Goal: Find specific page/section: Find specific page/section

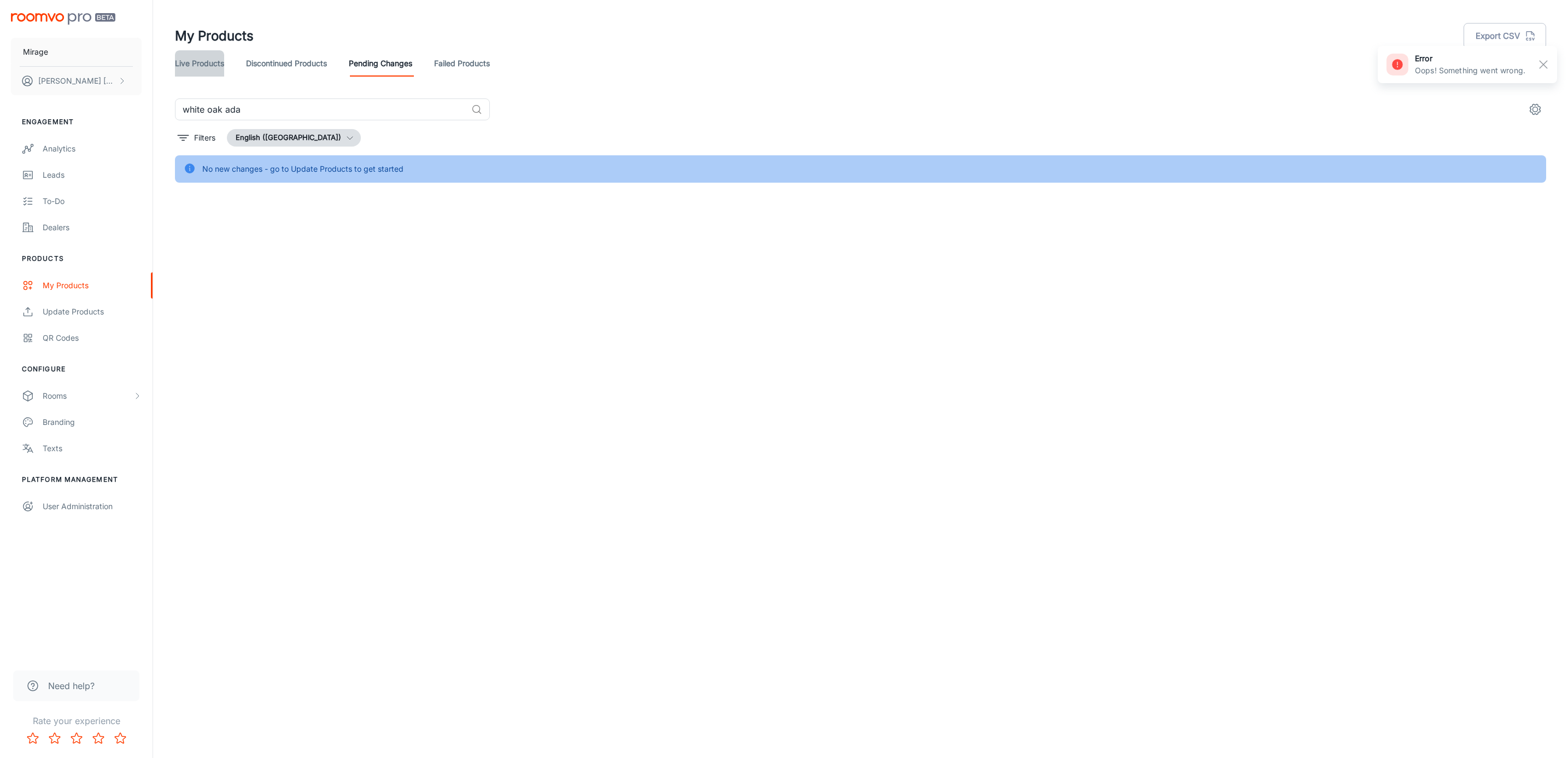
click at [216, 61] on link "Live Products" at bounding box center [199, 63] width 49 height 26
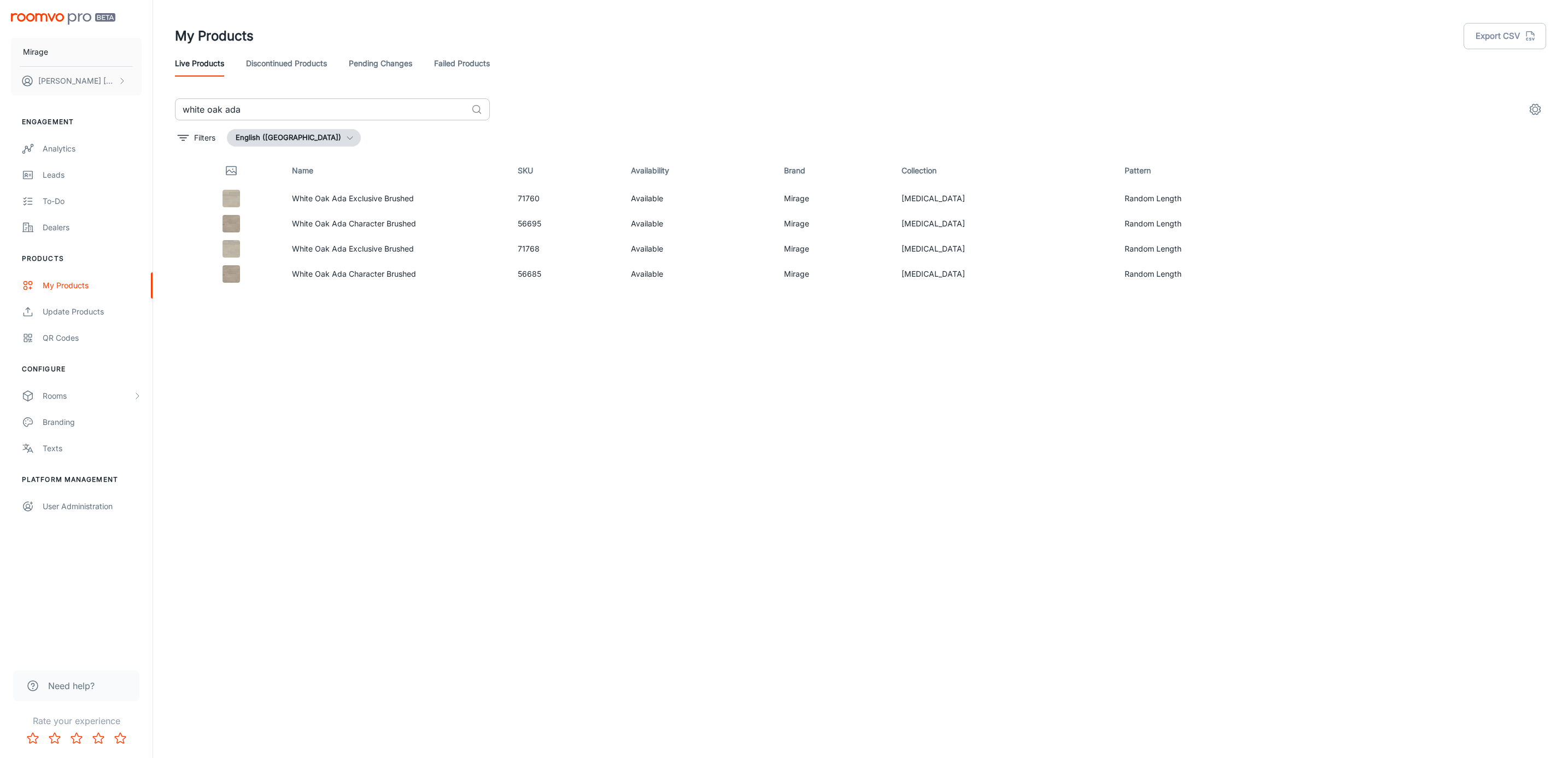
click at [281, 111] on input "white oak ada" at bounding box center [321, 109] width 292 height 22
click at [330, 109] on input "white oak ada" at bounding box center [321, 109] width 292 height 22
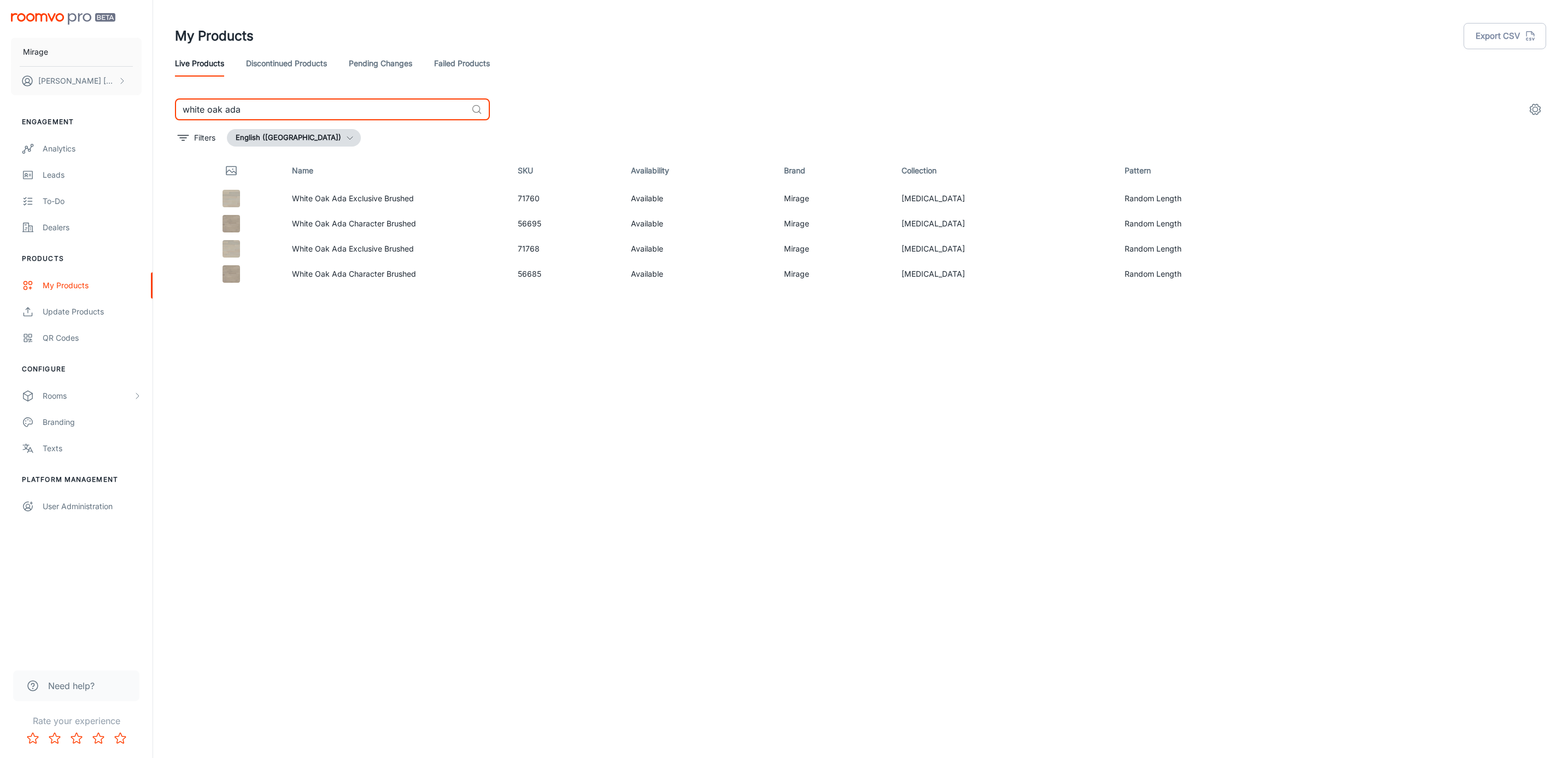
click at [330, 109] on input "white oak ada" at bounding box center [321, 109] width 292 height 22
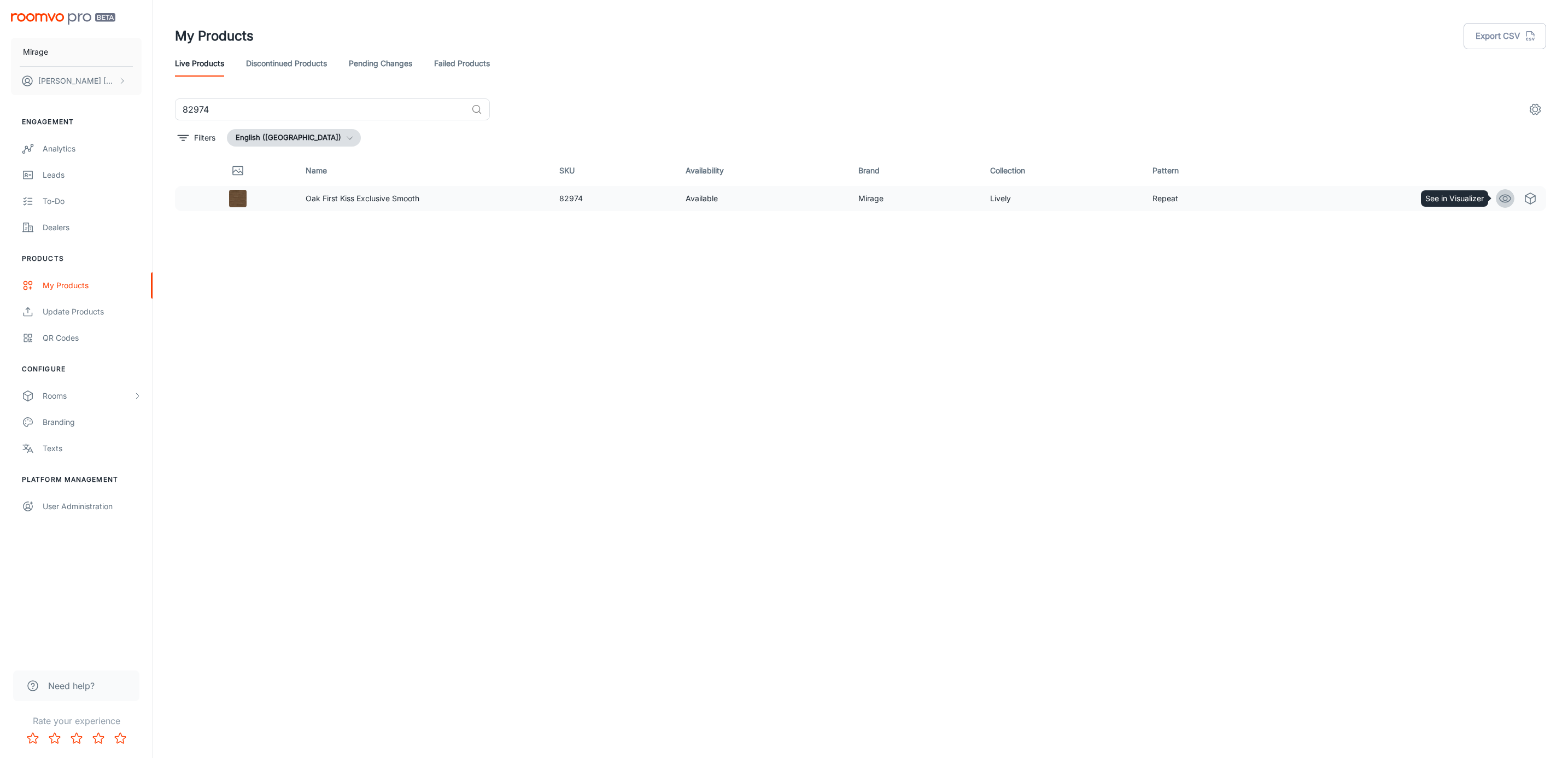
click at [1502, 199] on icon "See in Visualizer" at bounding box center [1505, 199] width 13 height 13
click at [224, 111] on input "82974" at bounding box center [321, 109] width 292 height 22
click at [1501, 192] on icon "See in Visualizer" at bounding box center [1505, 199] width 13 height 13
click at [279, 110] on input "82971" at bounding box center [321, 109] width 292 height 22
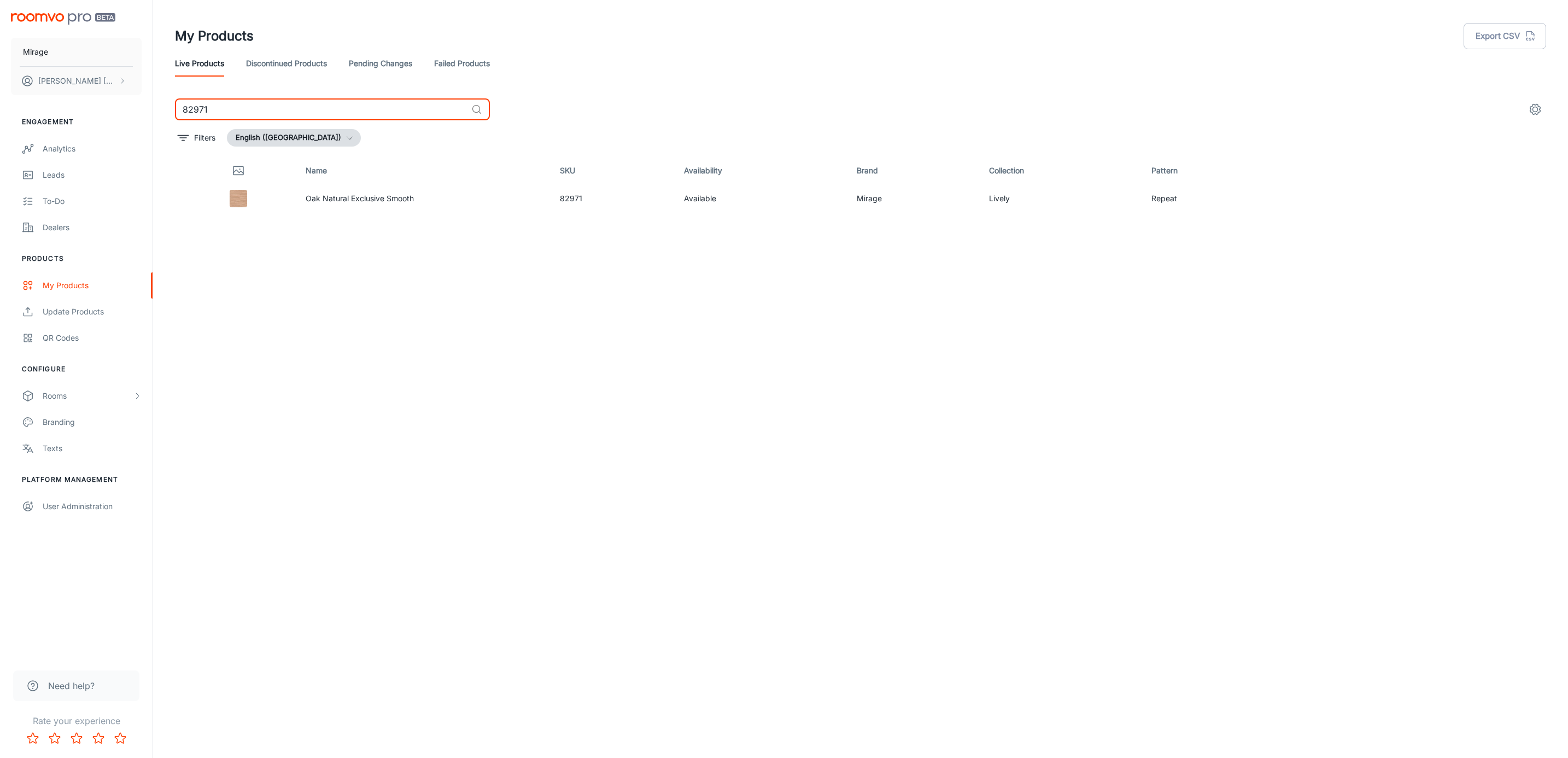
click at [279, 110] on input "82971" at bounding box center [321, 109] width 292 height 22
click at [1502, 196] on icon "See in Visualizer" at bounding box center [1505, 199] width 13 height 13
click at [246, 104] on input "82965" at bounding box center [321, 109] width 292 height 22
type input "54162"
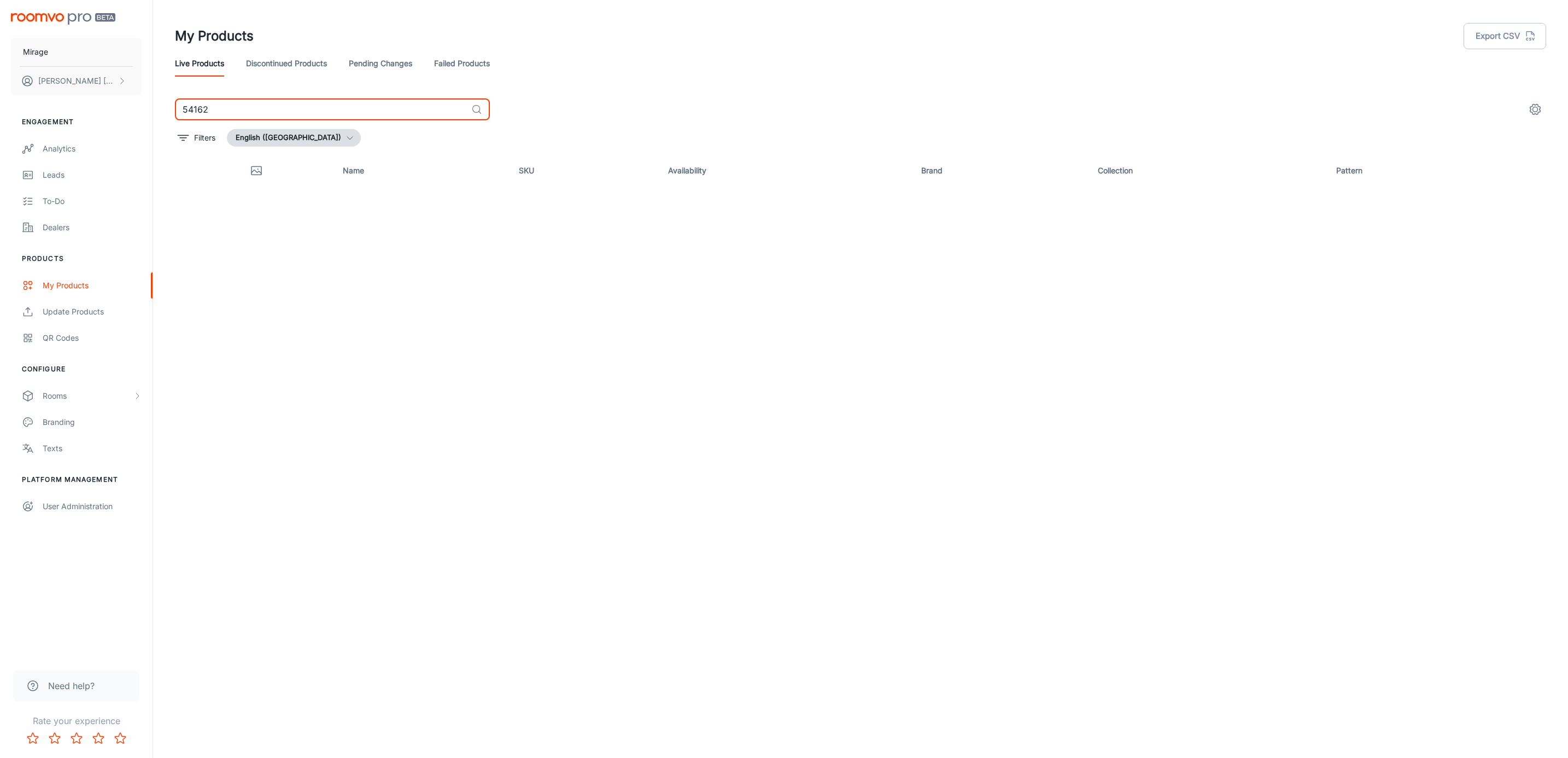
click at [300, 66] on link "Discontinued Products" at bounding box center [286, 63] width 81 height 26
click at [267, 107] on input "54162" at bounding box center [321, 109] width 292 height 22
click at [262, 107] on input "54162" at bounding box center [321, 109] width 292 height 22
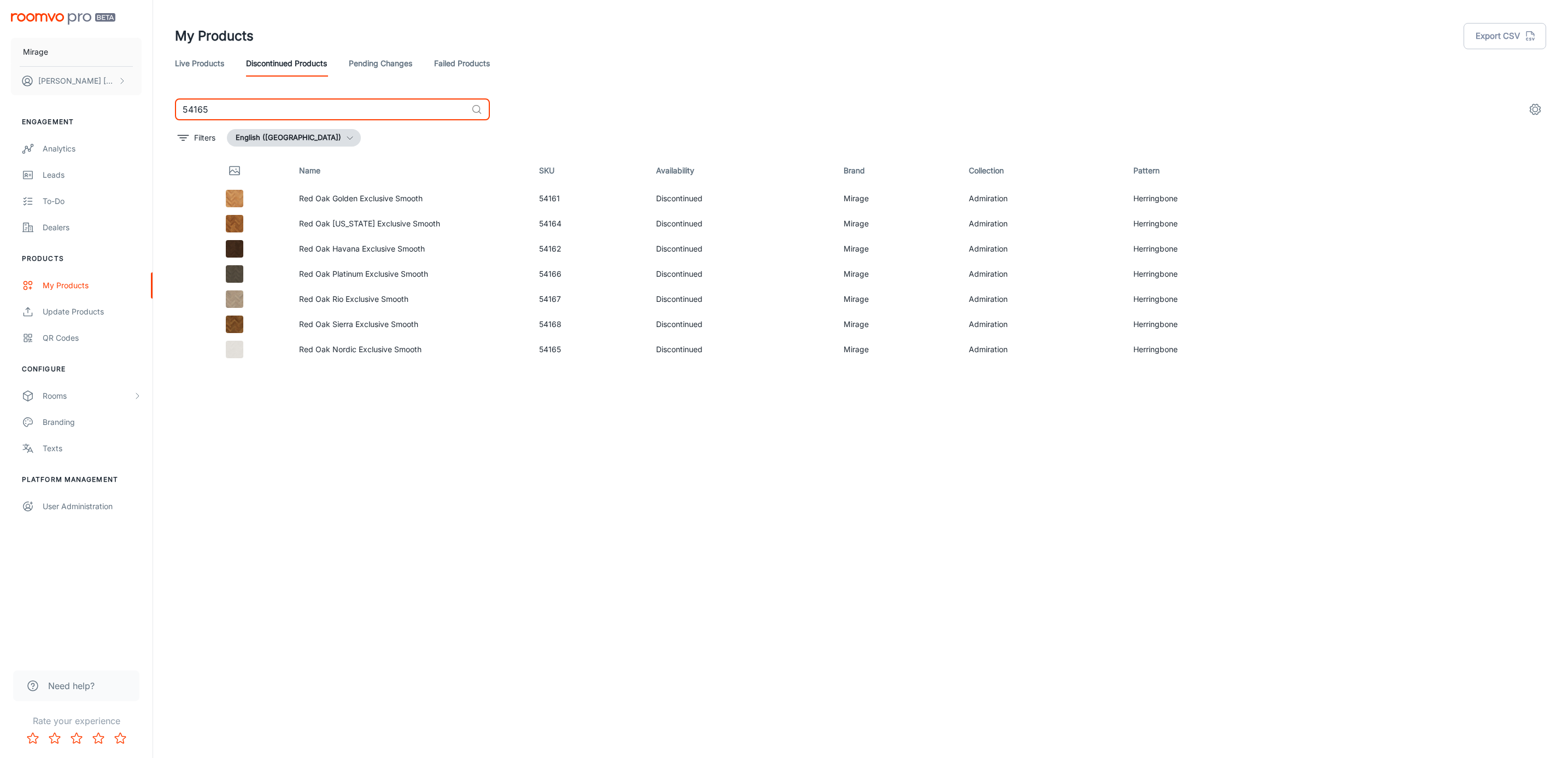
type input "54165"
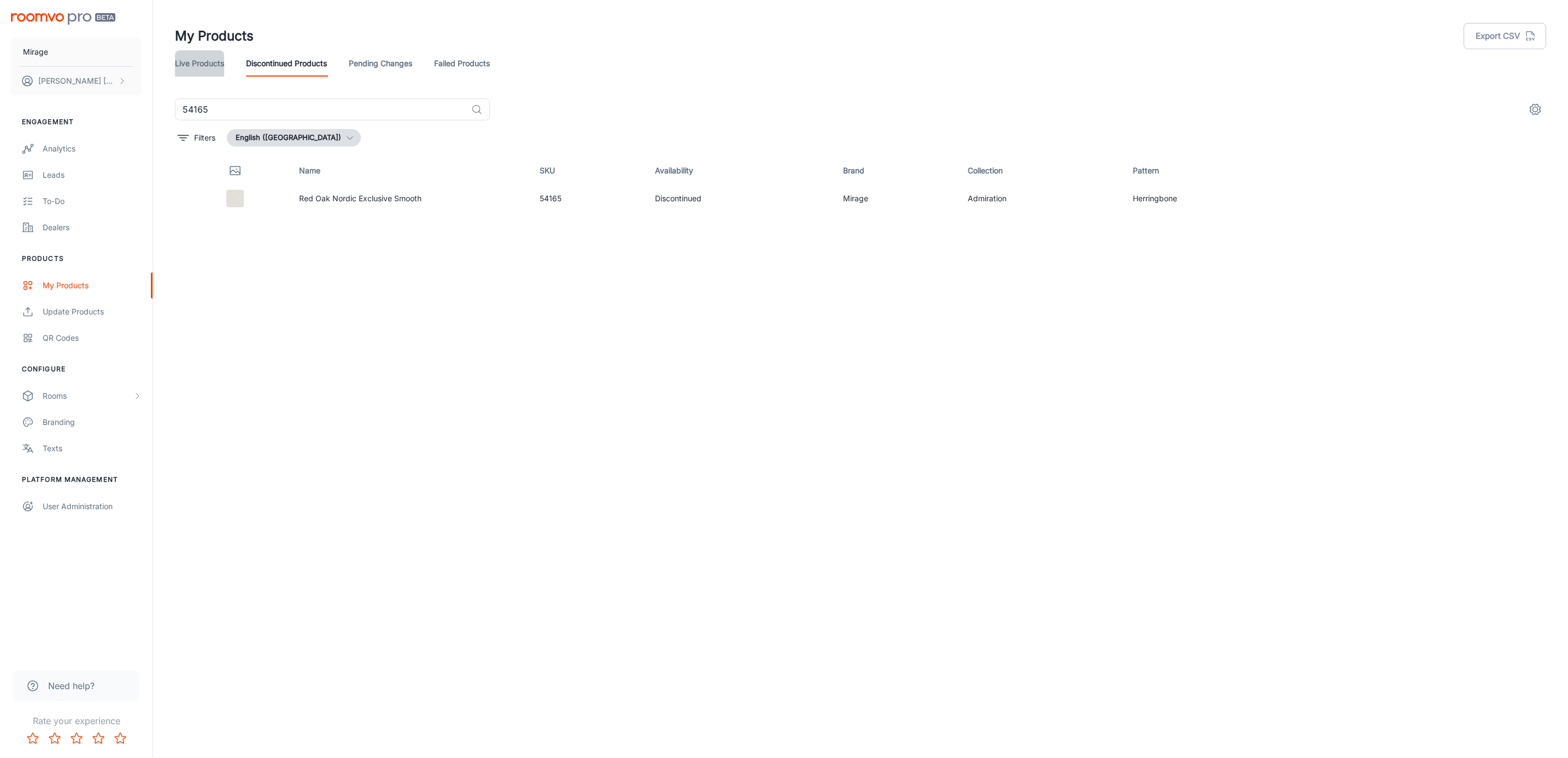
click at [199, 69] on link "Live Products" at bounding box center [199, 63] width 49 height 26
click at [283, 59] on link "Discontinued Products" at bounding box center [286, 63] width 81 height 26
click at [241, 111] on input "54165" at bounding box center [321, 109] width 292 height 22
click at [189, 106] on input "56554" at bounding box center [321, 109] width 292 height 22
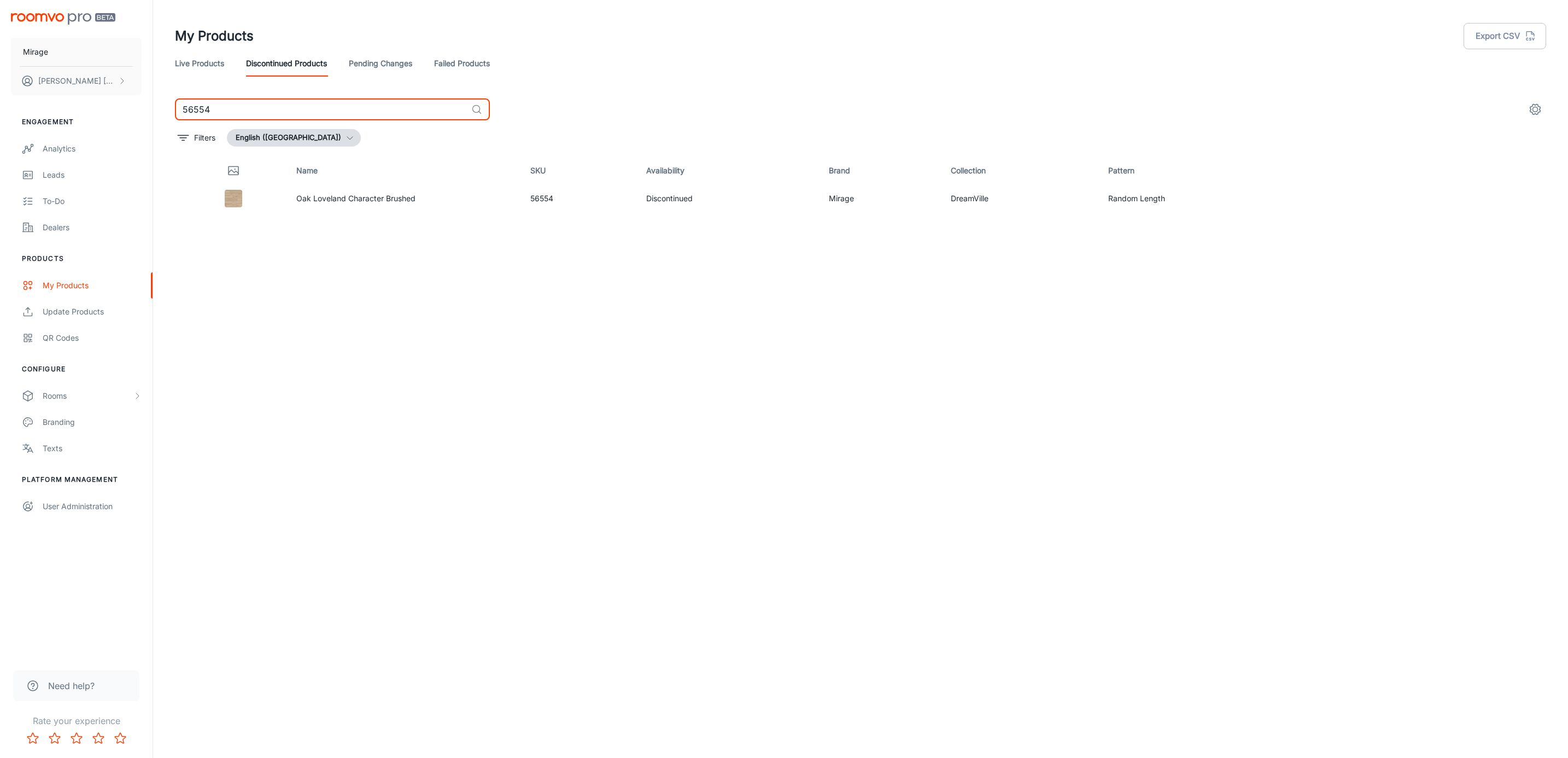
click at [189, 106] on input "56554" at bounding box center [321, 109] width 292 height 22
type input "36368"
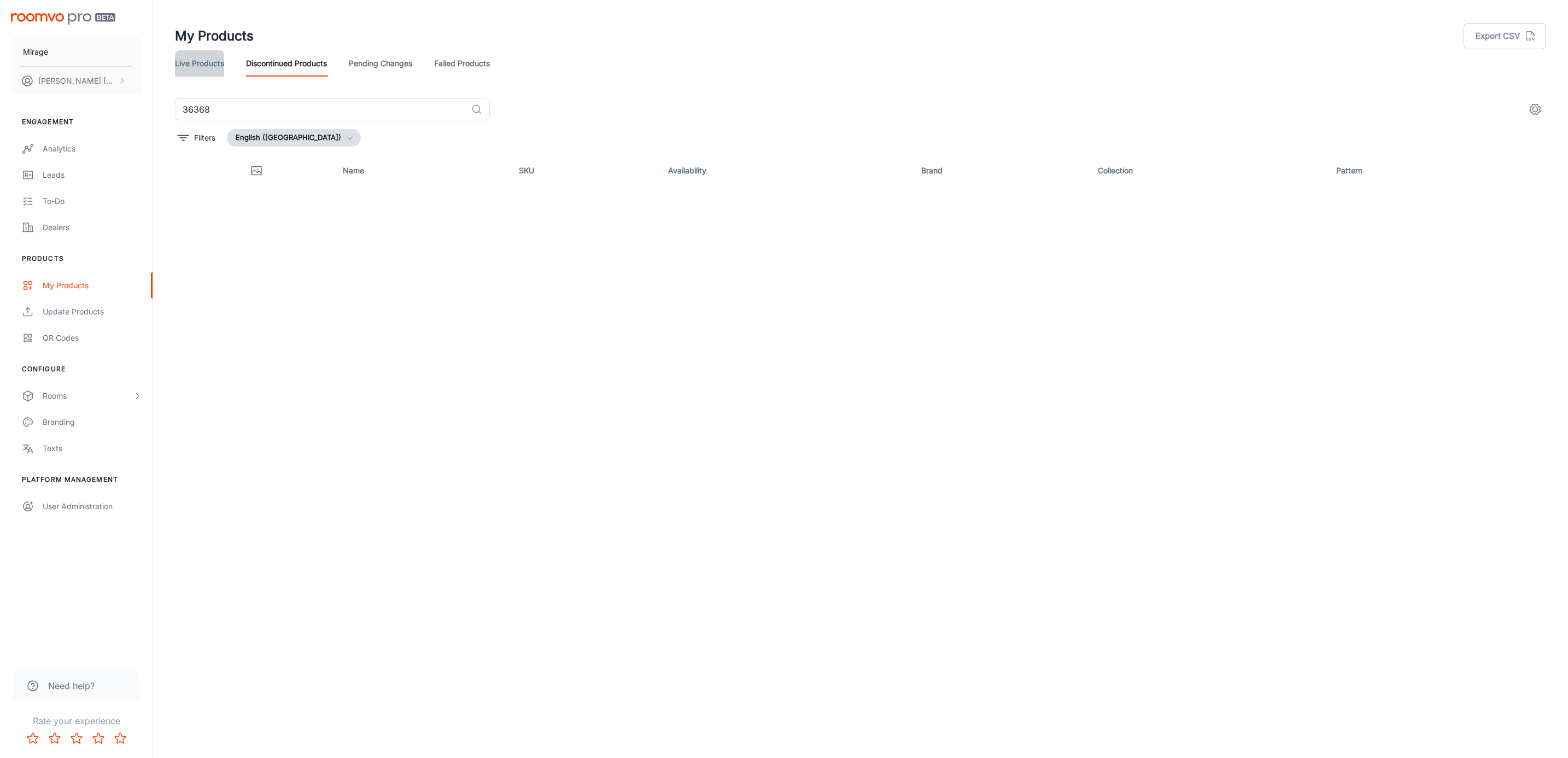
click at [202, 61] on link "Live Products" at bounding box center [199, 63] width 49 height 26
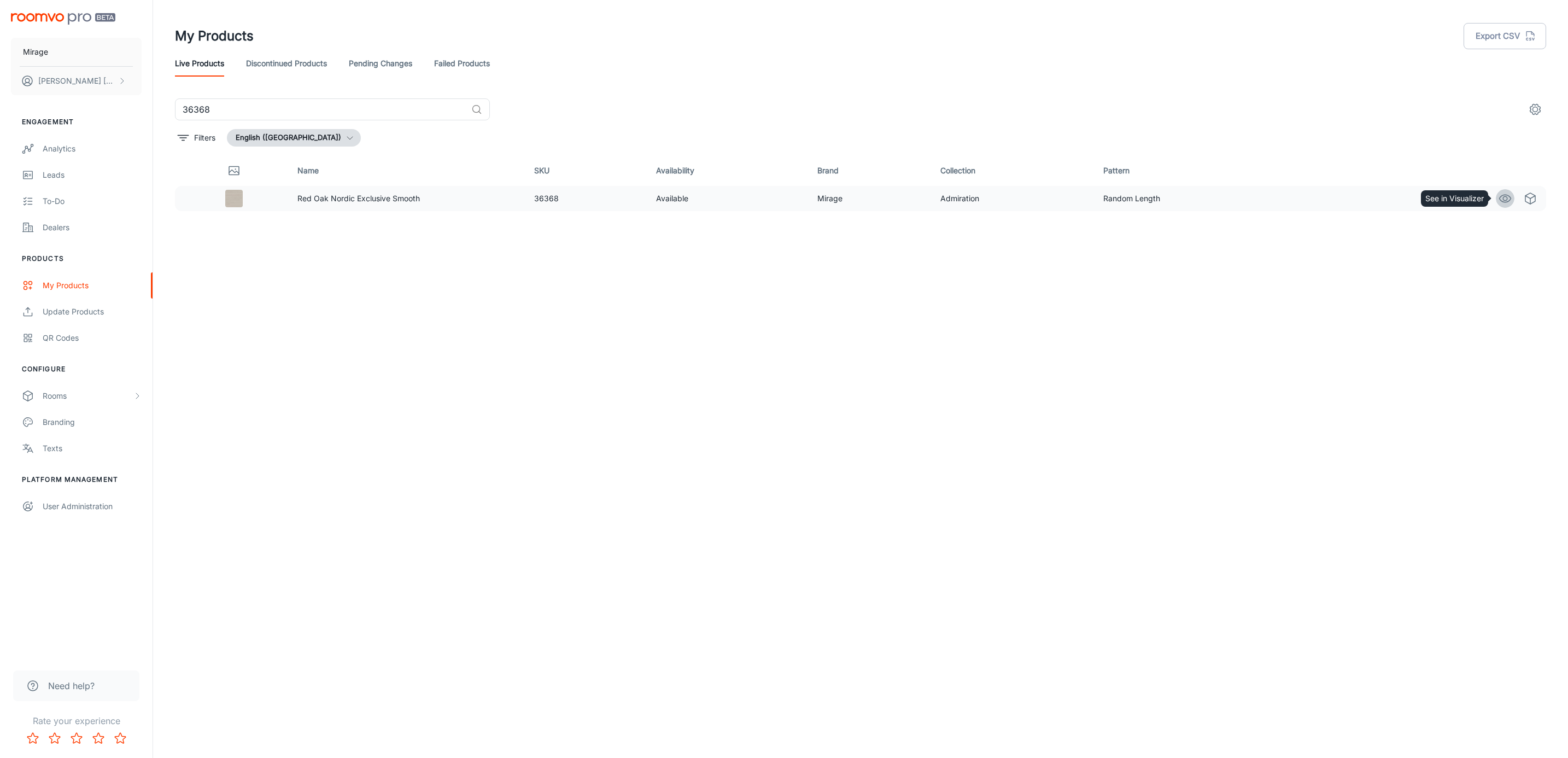
click at [1504, 196] on icon "See in Visualizer" at bounding box center [1505, 199] width 13 height 13
click at [259, 115] on input "36368" at bounding box center [321, 109] width 292 height 22
click at [1503, 199] on circle "See in Visualizer" at bounding box center [1505, 199] width 4 height 4
click at [228, 105] on input "56685" at bounding box center [321, 109] width 292 height 22
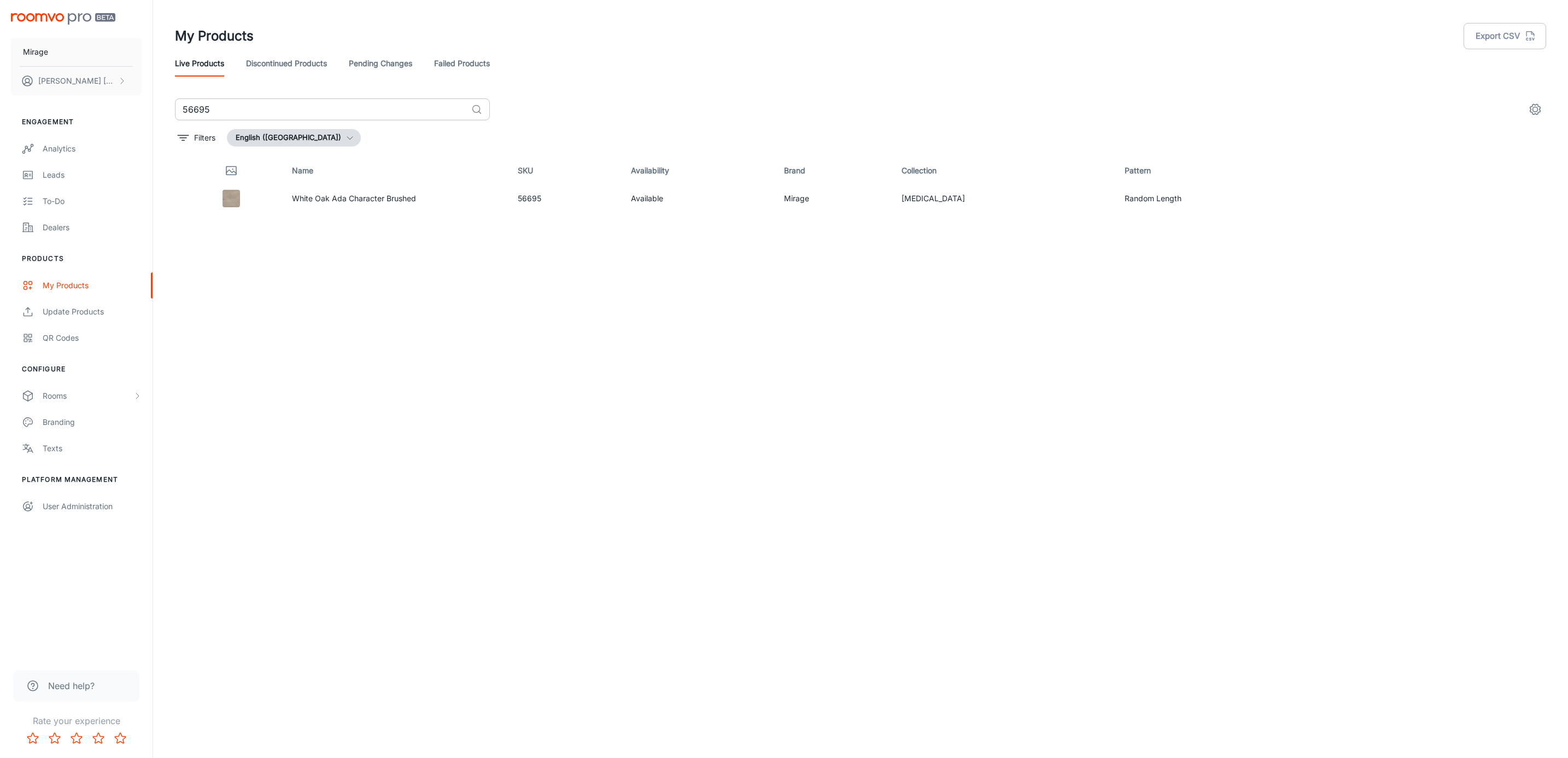
click at [205, 107] on input "56695" at bounding box center [321, 109] width 292 height 22
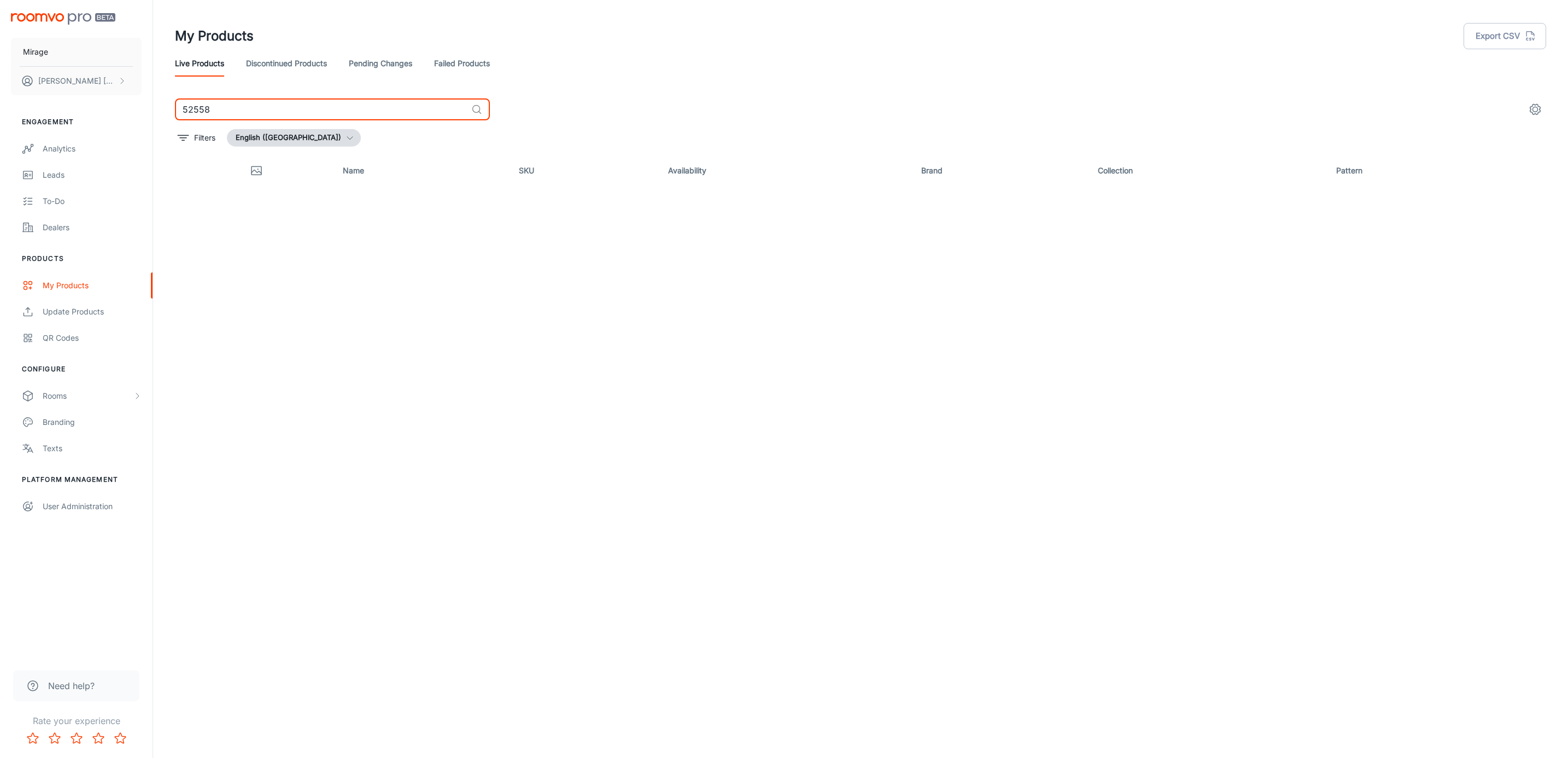
type input "52558"
click at [300, 73] on link "Discontinued Products" at bounding box center [286, 63] width 81 height 26
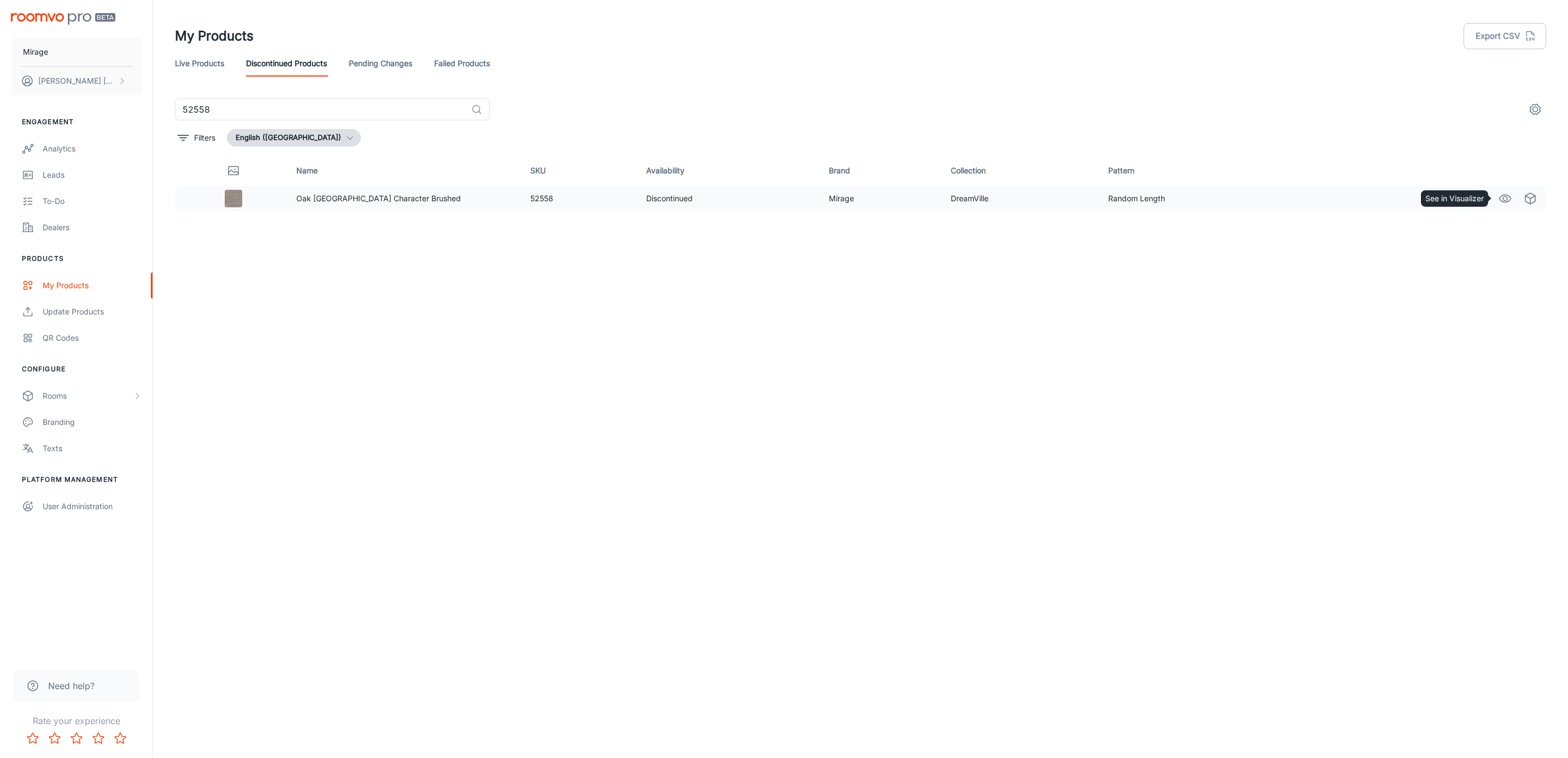
click at [1511, 197] on icon "See in Visualizer" at bounding box center [1505, 198] width 11 height 8
click at [1502, 200] on icon "See in Visualizer" at bounding box center [1505, 199] width 13 height 13
click at [261, 104] on input "52558" at bounding box center [321, 109] width 292 height 22
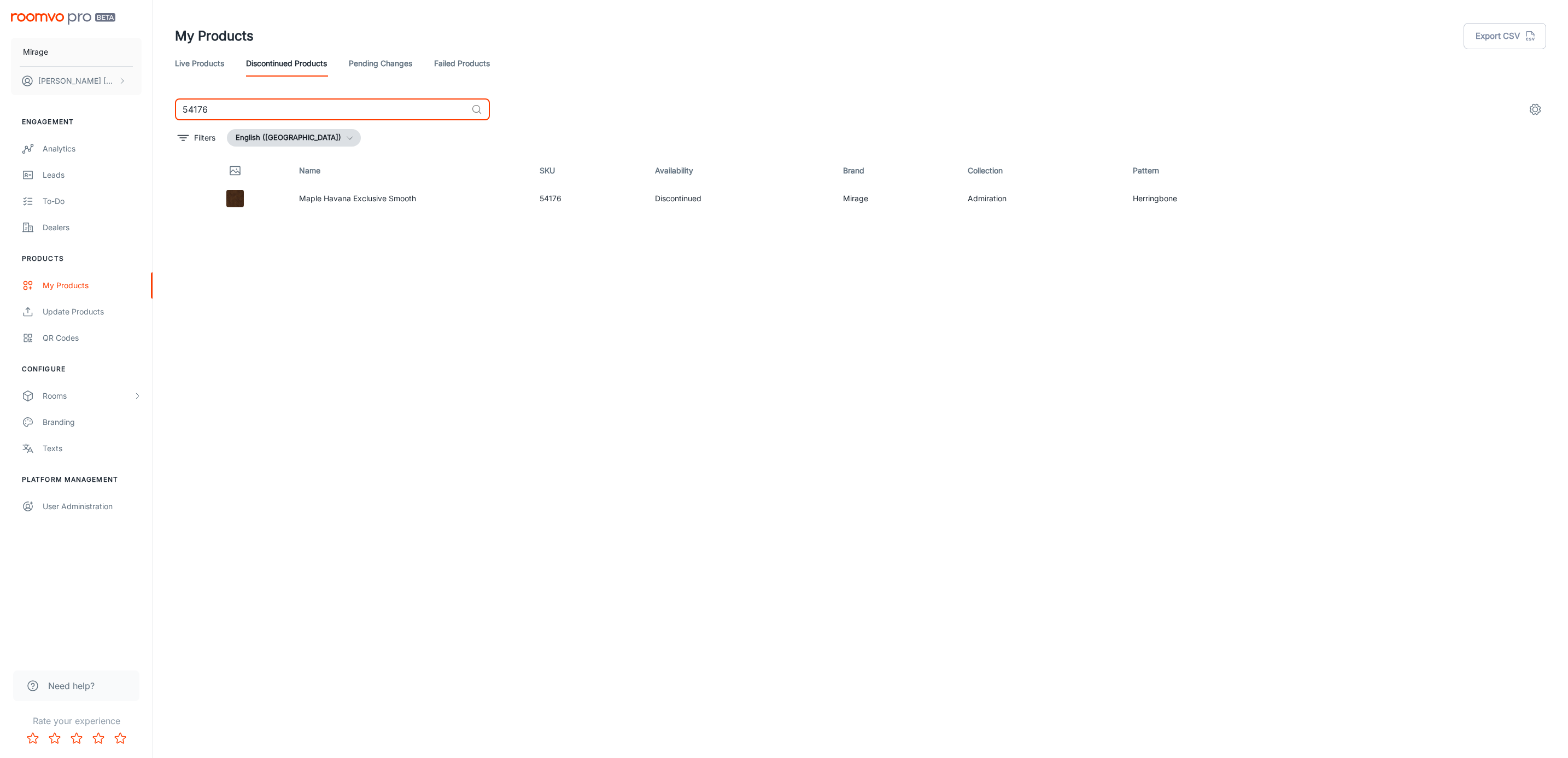
type input "54176"
